Goal: Task Accomplishment & Management: Manage account settings

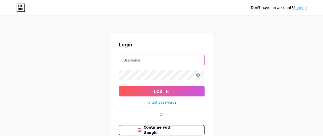
click at [144, 56] on input "text" at bounding box center [161, 60] width 85 height 10
type input "[PERSON_NAME][EMAIL_ADDRESS][DOMAIN_NAME]"
paste input "[PERSON_NAME][EMAIL_ADDRESS][DOMAIN_NAME]"
type input "[PERSON_NAME][EMAIL_ADDRESS][DOMAIN_NAME]"
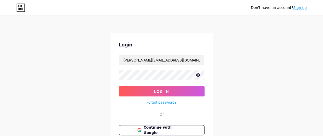
click at [197, 76] on icon at bounding box center [198, 74] width 4 height 3
click at [197, 76] on icon at bounding box center [197, 75] width 5 height 5
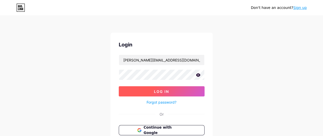
click at [180, 92] on button "Log In" at bounding box center [162, 91] width 86 height 10
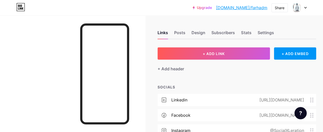
click at [66, 56] on div at bounding box center [72, 81] width 145 height 132
click at [183, 35] on div "Posts" at bounding box center [179, 34] width 11 height 9
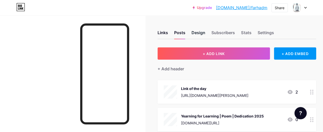
click at [203, 35] on div "Design" at bounding box center [199, 34] width 14 height 9
click at [181, 34] on div "Posts" at bounding box center [179, 34] width 11 height 9
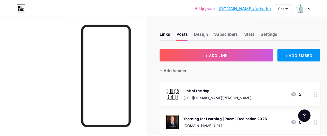
scroll to position [26, 0]
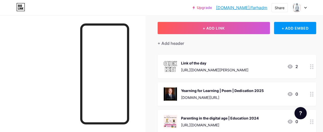
click at [229, 92] on div "Yearning for Learning | Poem | Dedication 2025" at bounding box center [222, 90] width 83 height 5
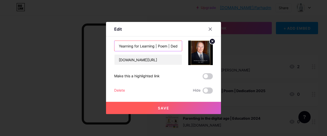
click at [160, 47] on input "Yearning for Learning | Poem | Dedication 2025" at bounding box center [147, 46] width 67 height 10
type input "Yearning for Learning | Poem | 2011 | Dedication 2025"
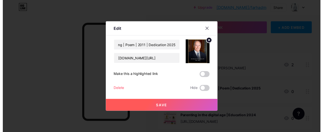
scroll to position [0, 0]
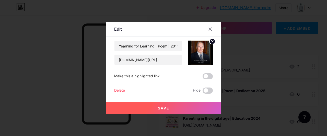
click at [162, 107] on span "Save" at bounding box center [163, 108] width 11 height 4
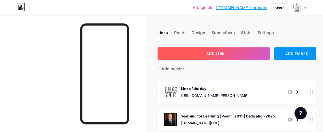
click at [217, 54] on span "+ ADD LINK" at bounding box center [214, 54] width 22 height 4
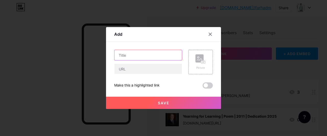
click at [131, 58] on input "text" at bounding box center [147, 55] width 67 height 10
paste input "education, technology and gender inclusion"
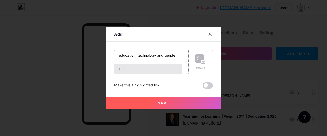
scroll to position [0, 15]
click at [123, 53] on input "education, technology and gender inclusion" at bounding box center [147, 55] width 67 height 10
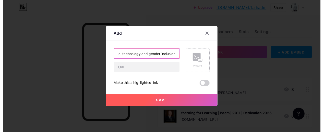
scroll to position [0, 0]
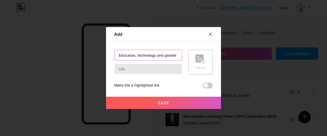
type input "Education, technology and gender inclusion"
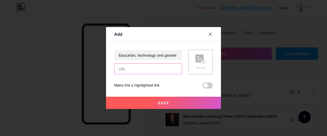
click at [128, 71] on input "text" at bounding box center [147, 69] width 67 height 10
paste input "[DOMAIN_NAME][URL]"
type input "[DOMAIN_NAME][URL]"
click at [158, 103] on span "Save" at bounding box center [163, 103] width 11 height 4
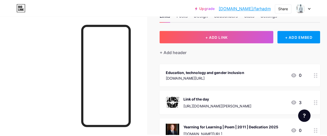
scroll to position [26, 0]
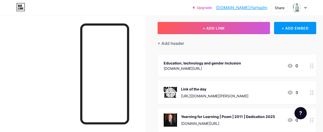
click at [298, 92] on div "3" at bounding box center [292, 93] width 11 height 6
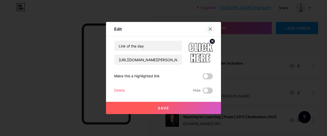
click at [213, 28] on div at bounding box center [210, 29] width 9 height 9
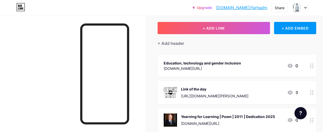
click at [292, 93] on icon at bounding box center [290, 93] width 6 height 6
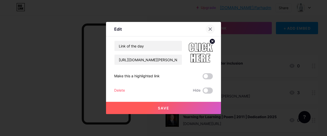
click at [209, 28] on icon at bounding box center [210, 29] width 4 height 4
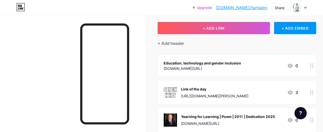
click at [313, 67] on circle at bounding box center [312, 67] width 1 height 1
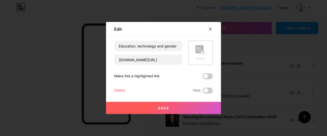
click at [202, 54] on rect at bounding box center [203, 53] width 4 height 3
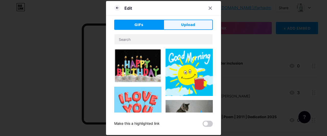
click at [194, 26] on span "Upload" at bounding box center [188, 24] width 14 height 5
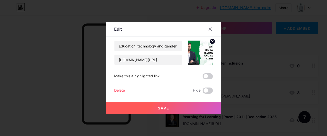
click at [213, 40] on circle at bounding box center [212, 42] width 6 height 6
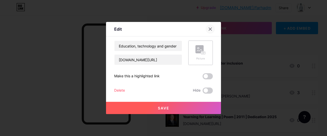
click at [212, 30] on icon at bounding box center [210, 29] width 4 height 4
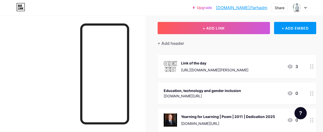
click at [307, 67] on div "Link of the day [URL][DOMAIN_NAME][PERSON_NAME] 3" at bounding box center [237, 67] width 159 height 24
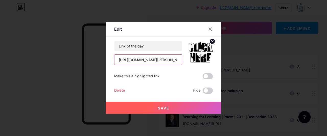
click at [141, 60] on input "[URL][DOMAIN_NAME][PERSON_NAME]" at bounding box center [147, 60] width 67 height 10
drag, startPoint x: 119, startPoint y: 61, endPoint x: 244, endPoint y: 55, distance: 125.0
click at [244, 55] on div "Edit Content YouTube Play YouTube video without leaving your page. ADD Vimeo Pl…" at bounding box center [163, 68] width 327 height 136
paste input "[DOMAIN_NAME][URL]"
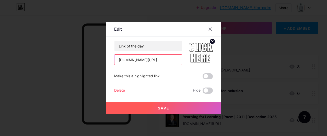
scroll to position [0, 0]
drag, startPoint x: 118, startPoint y: 60, endPoint x: 112, endPoint y: 59, distance: 6.0
click at [112, 59] on div "Edit Content YouTube Play YouTube video without leaving your page. ADD Vimeo Pl…" at bounding box center [163, 68] width 115 height 92
click at [158, 61] on input "[DOMAIN_NAME][URL]" at bounding box center [147, 60] width 67 height 10
type input "[DOMAIN_NAME][URL]"
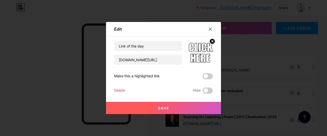
click at [164, 109] on span "Save" at bounding box center [163, 108] width 11 height 4
drag, startPoint x: 158, startPoint y: 28, endPoint x: 148, endPoint y: 7, distance: 23.1
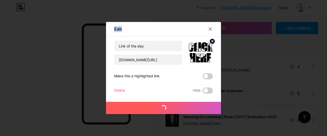
click at [148, 7] on div "Edit Content YouTube Play YouTube video without leaving your page. ADD Vimeo Pl…" at bounding box center [163, 68] width 327 height 136
click at [128, 27] on div "Edit" at bounding box center [163, 31] width 115 height 12
click at [113, 29] on div "Edit" at bounding box center [163, 31] width 115 height 12
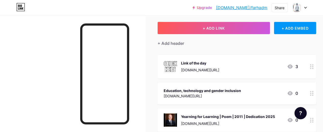
click at [313, 95] on icon at bounding box center [312, 93] width 4 height 5
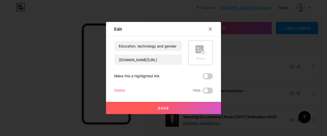
click at [199, 55] on div "Picture" at bounding box center [200, 52] width 10 height 15
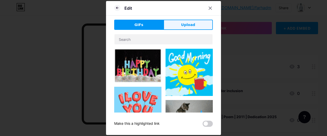
click at [186, 26] on span "Upload" at bounding box center [188, 24] width 14 height 5
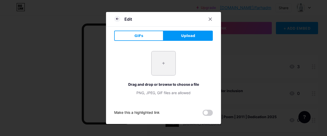
click at [166, 65] on input "file" at bounding box center [163, 63] width 24 height 24
click at [165, 62] on input "file" at bounding box center [163, 63] width 24 height 24
click at [162, 65] on input "file" at bounding box center [163, 63] width 24 height 24
type input "C:\fakepath\WhatsApp Image [DATE] 13.11.18_b594fc42.jpg"
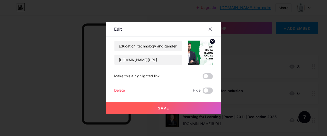
click at [212, 41] on icon at bounding box center [213, 41] width 2 height 2
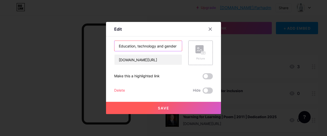
click at [138, 45] on input "Education, technology and gender inclusion" at bounding box center [147, 46] width 67 height 10
type input "Education, Technology and Gender intersection"
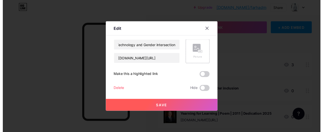
scroll to position [0, 0]
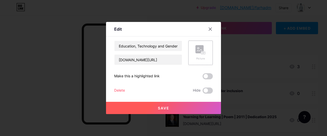
click at [161, 107] on span "Save" at bounding box center [163, 108] width 11 height 4
